Goal: Register for event/course

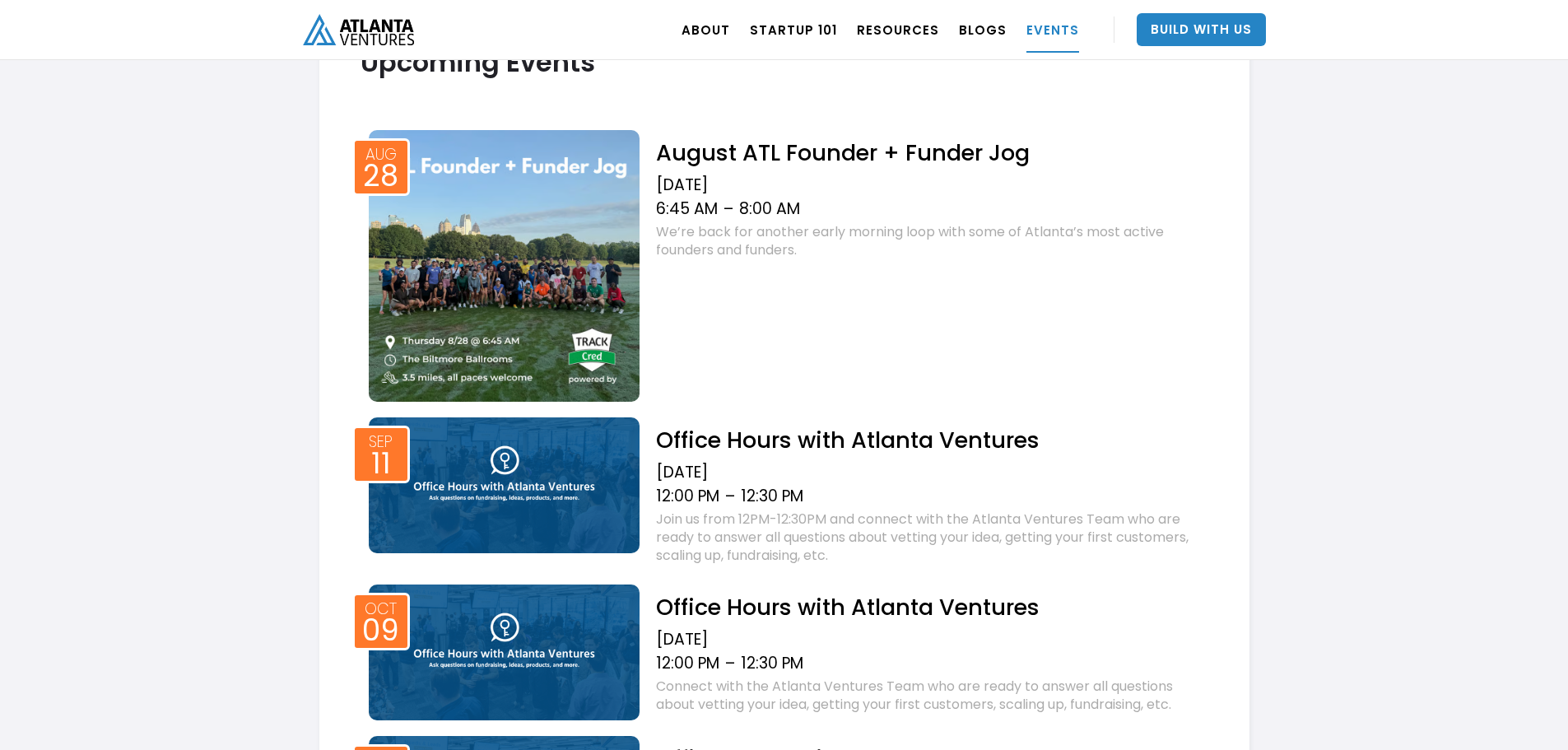
scroll to position [659, 0]
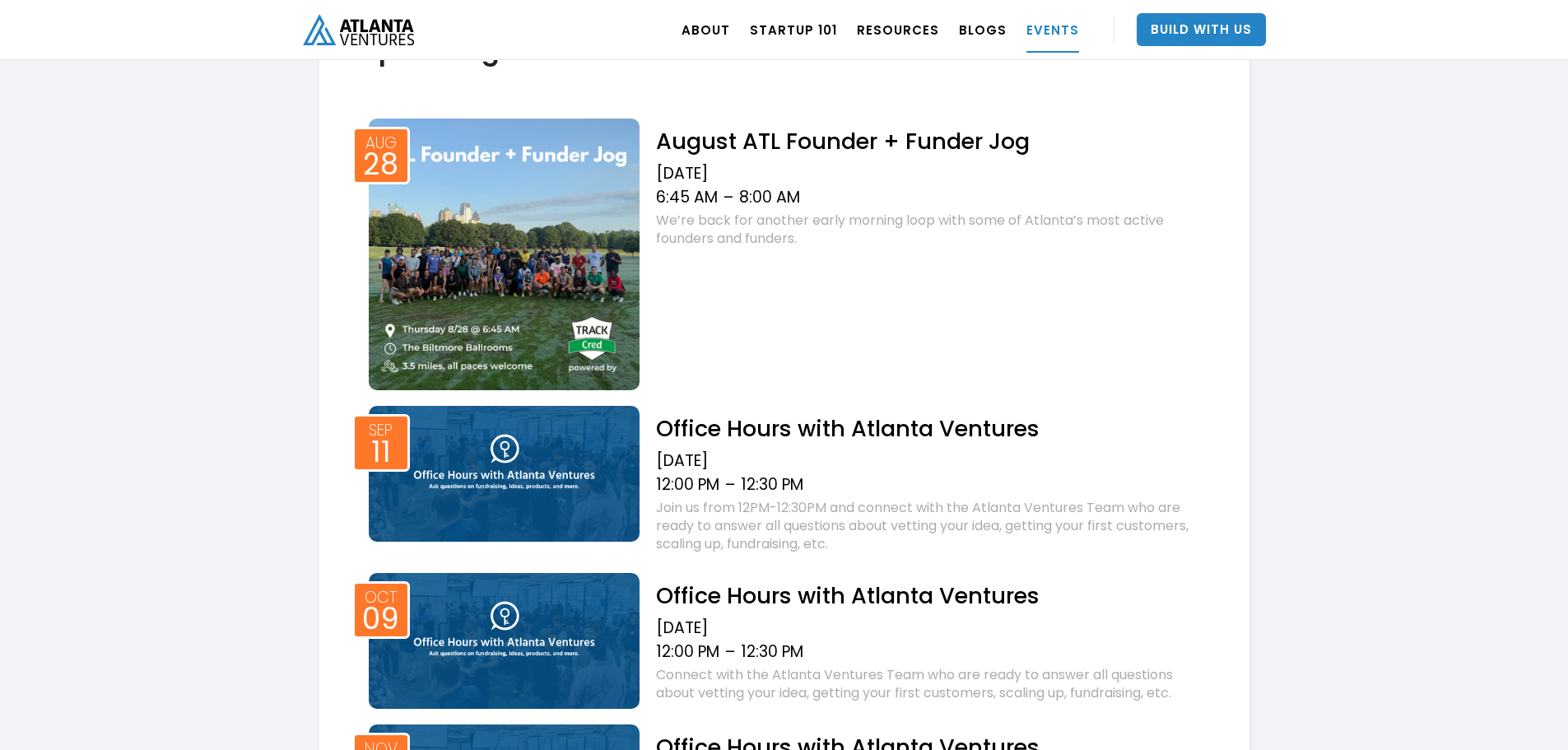
click at [821, 432] on h2 "Office Hours with Atlanta Ventures" at bounding box center [932, 428] width 551 height 29
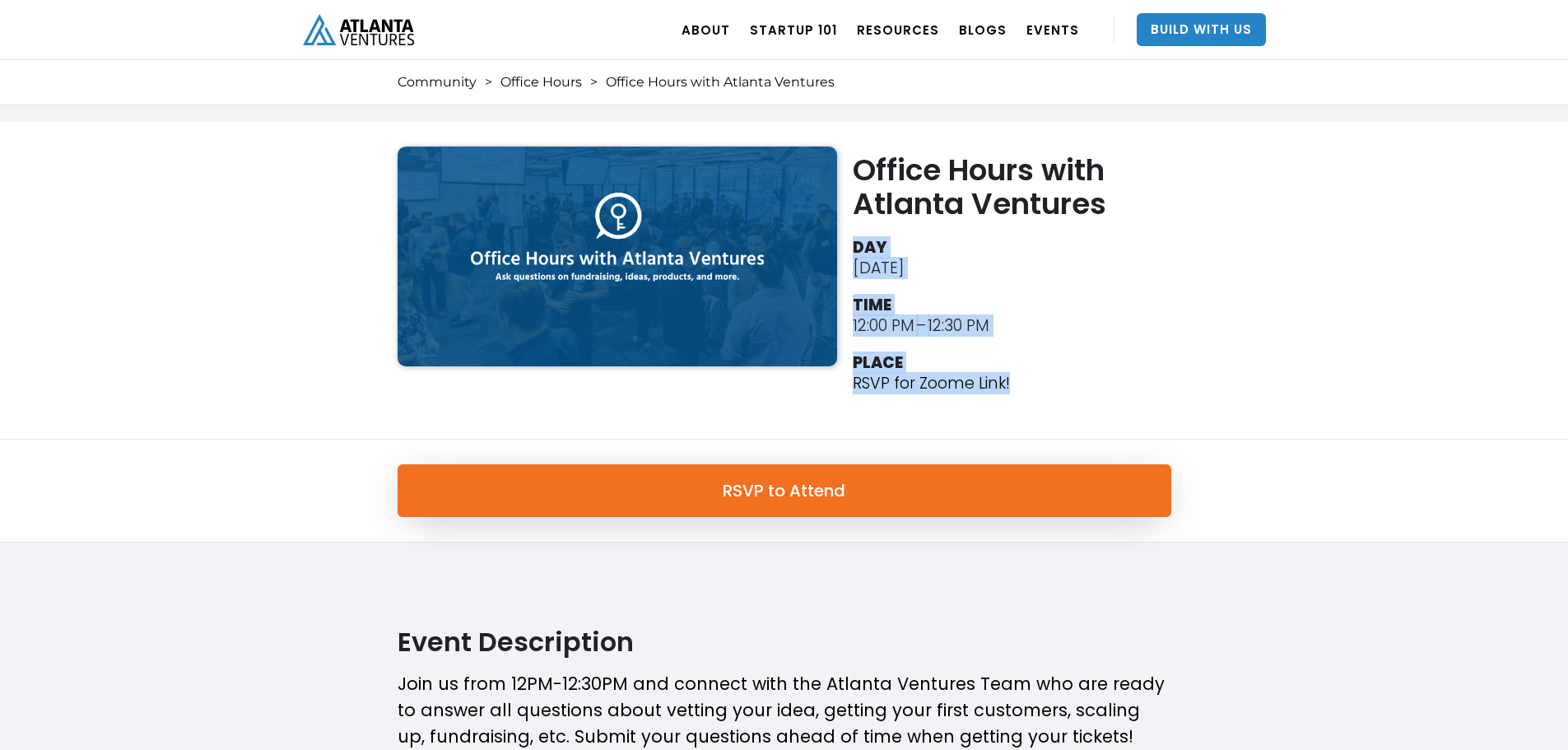
drag, startPoint x: 853, startPoint y: 245, endPoint x: 1020, endPoint y: 384, distance: 217.3
click at [1020, 384] on ul "DAY September 11, 2025 TIME 12:00 PM – 12:30 PM PLACE RSVP for Zoome Link!" at bounding box center [1016, 317] width 326 height 168
click at [1020, 384] on li "PLACE RSVP for Zoome Link!" at bounding box center [1016, 375] width 326 height 53
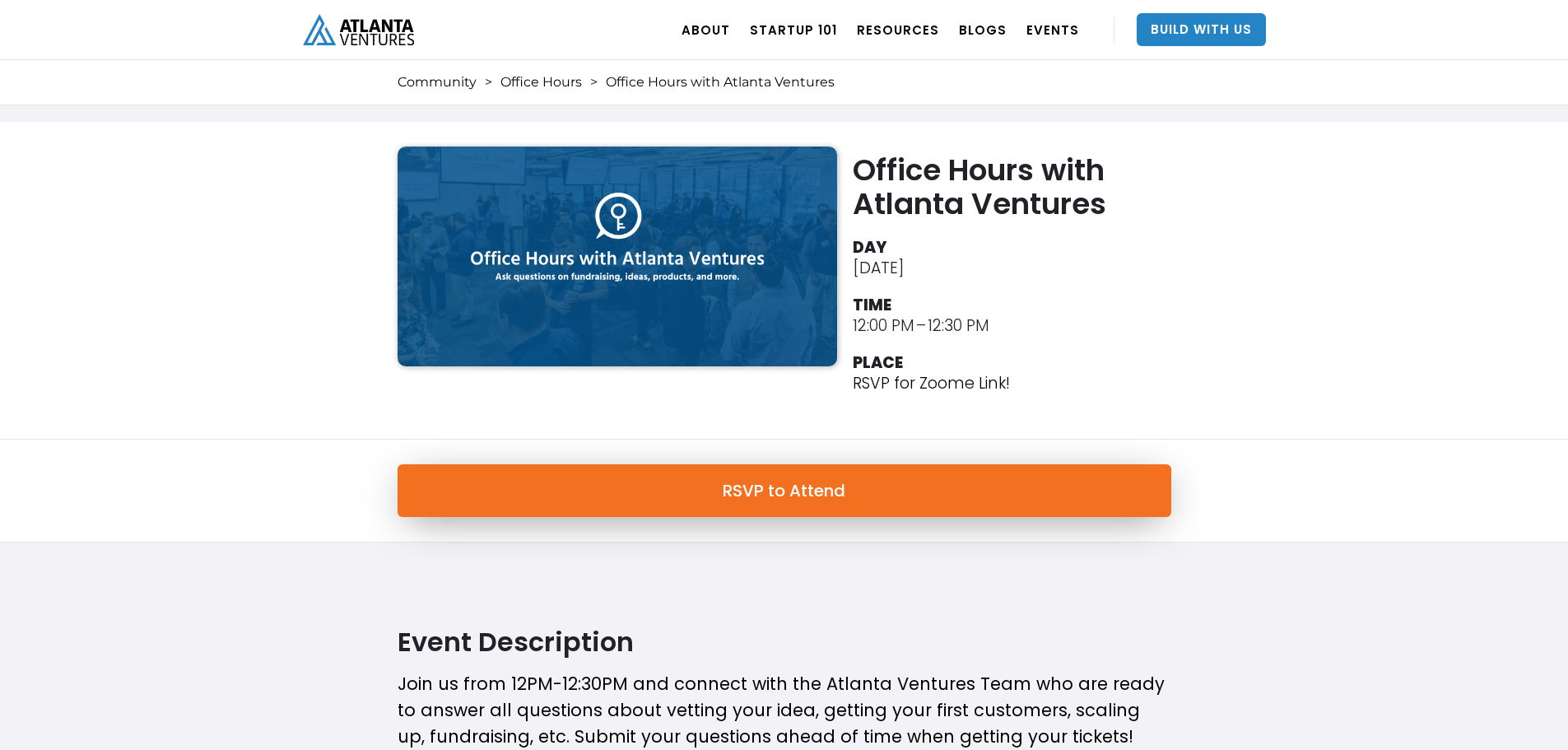
click at [785, 493] on link "RSVP to Attend" at bounding box center [784, 491] width 774 height 53
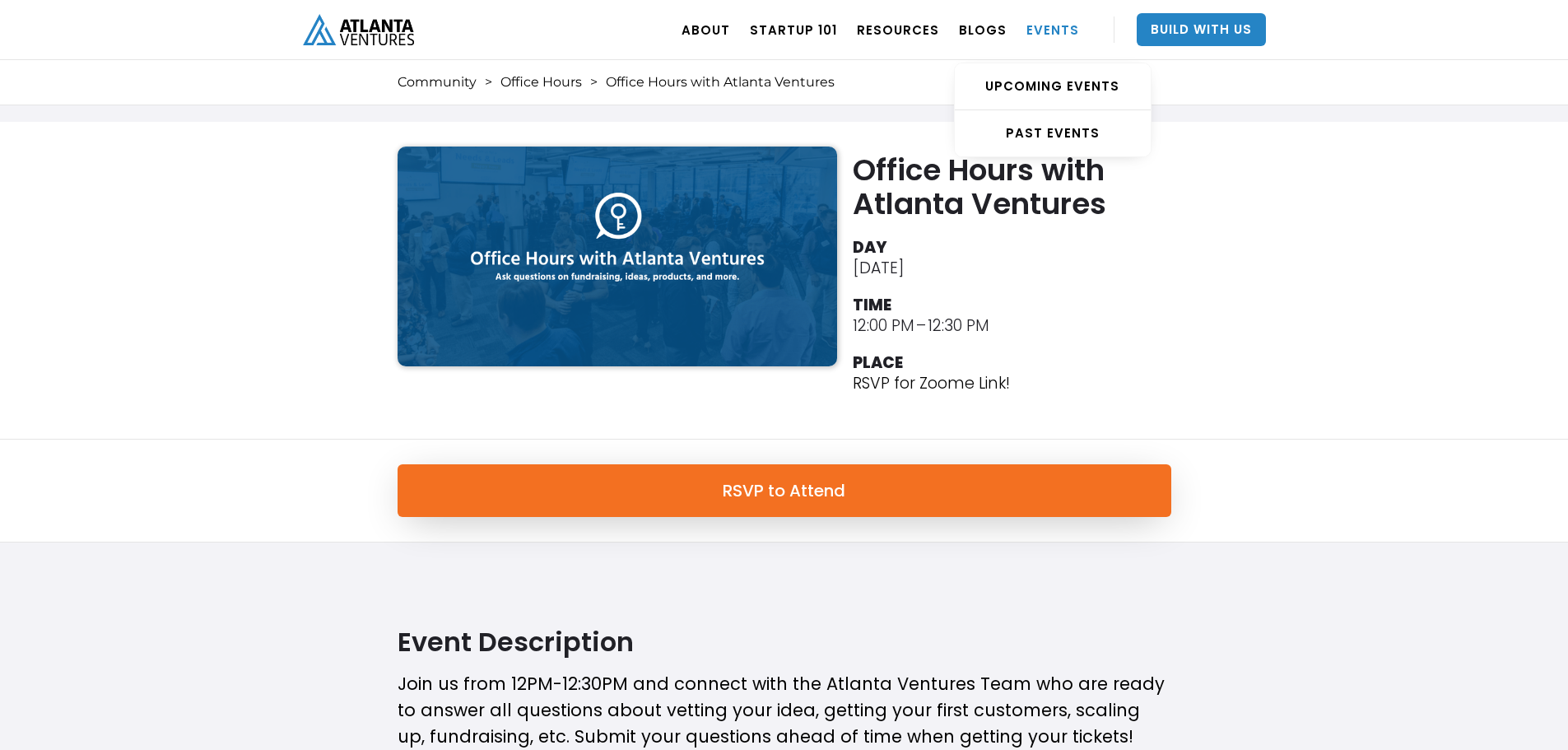
click at [1056, 29] on link "EVENTS" at bounding box center [1053, 29] width 53 height 46
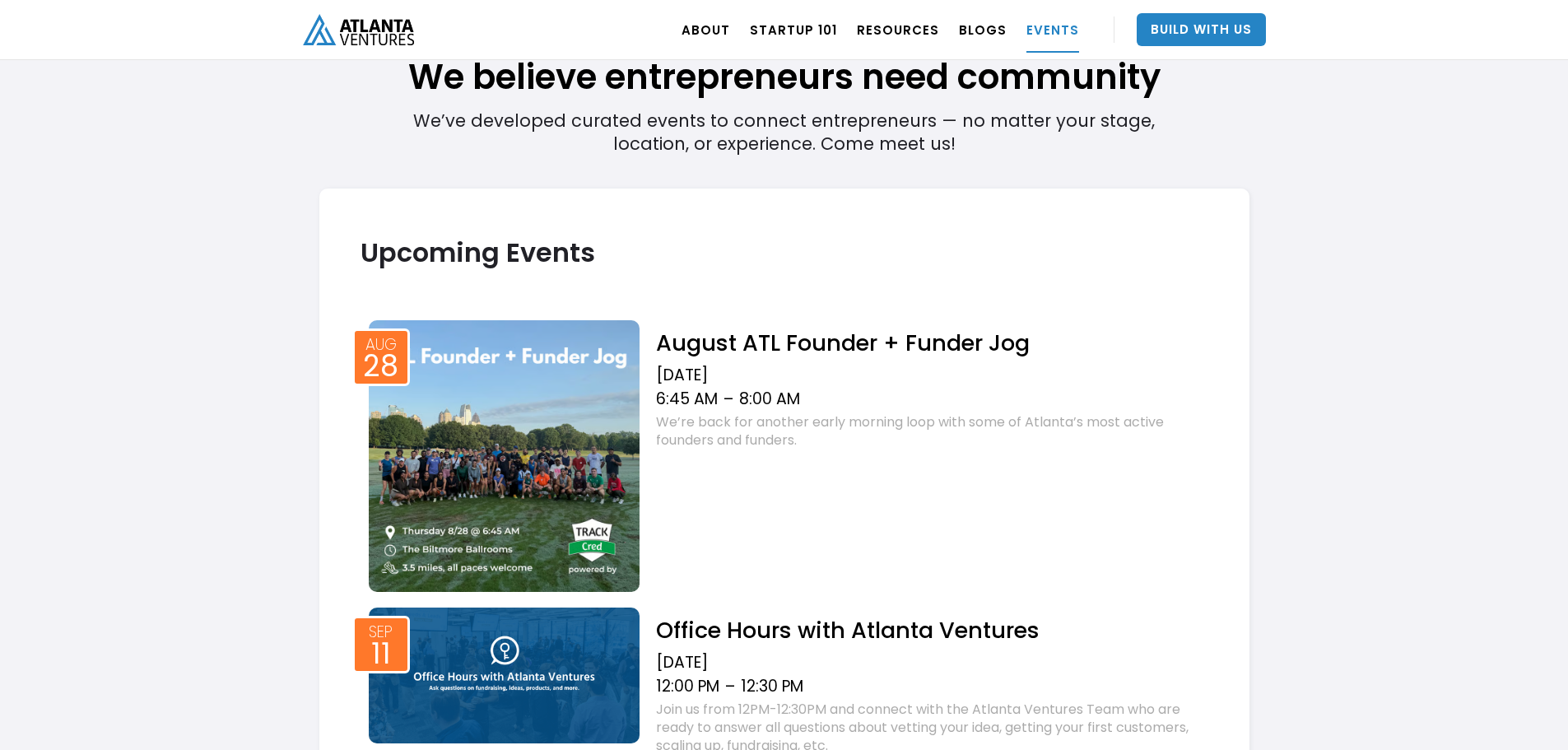
scroll to position [495, 0]
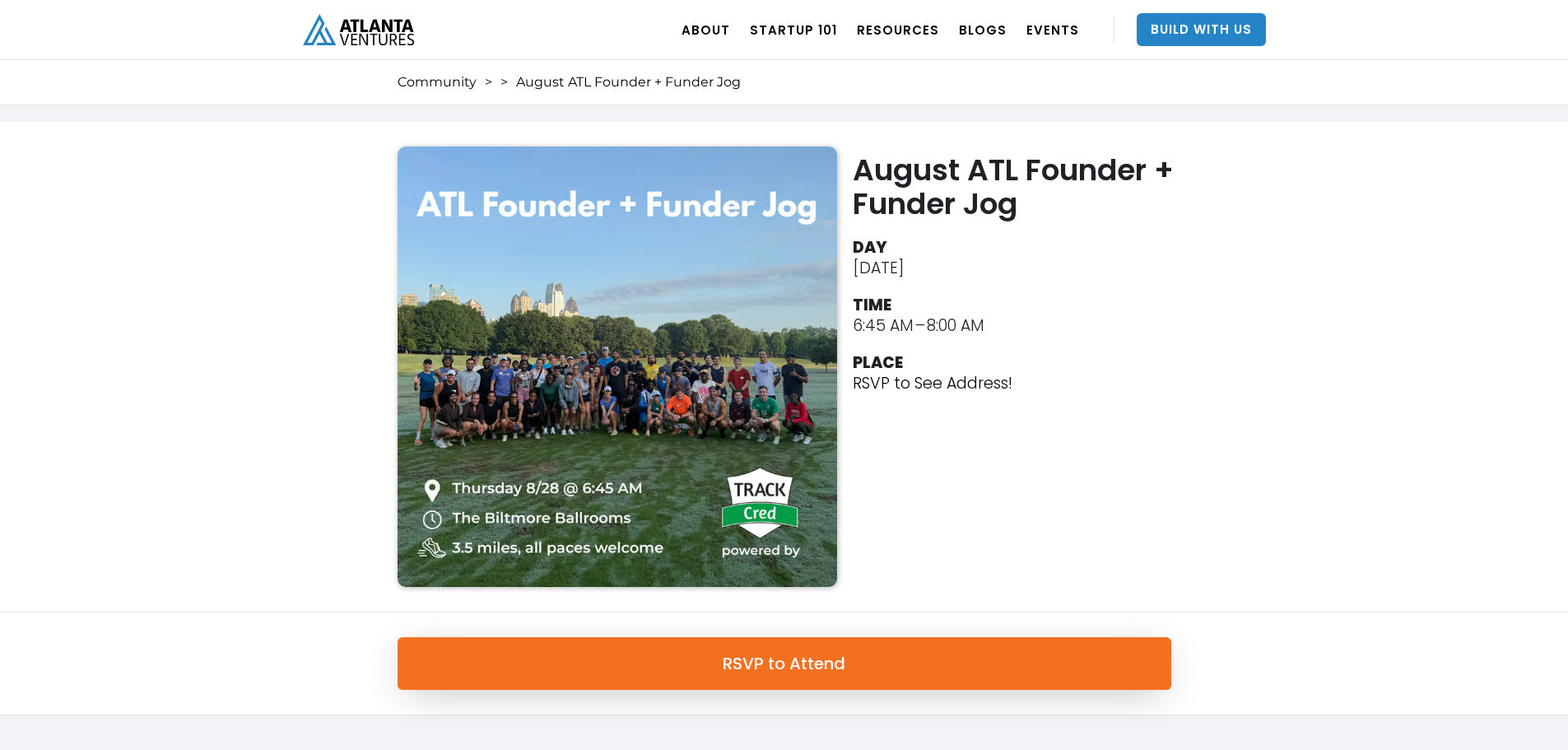
click at [648, 322] on img at bounding box center [617, 367] width 440 height 440
